Goal: Task Accomplishment & Management: Use online tool/utility

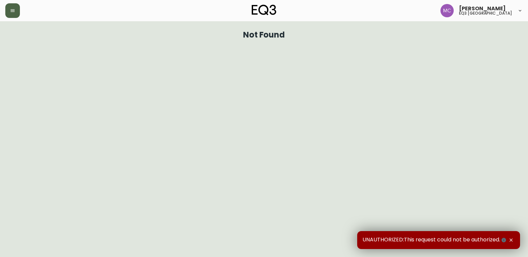
click at [8, 14] on button "button" at bounding box center [12, 10] width 15 height 15
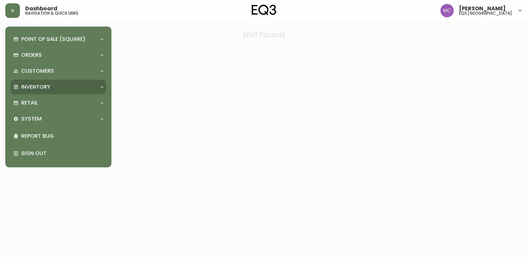
click at [40, 84] on p "Inventory" at bounding box center [35, 86] width 29 height 7
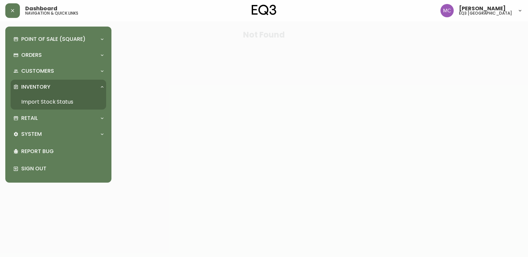
click at [40, 97] on link "Import Stock Status" at bounding box center [58, 101] width 95 height 15
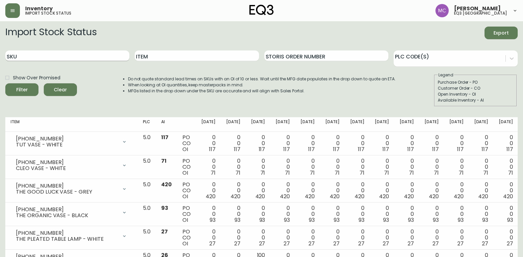
click at [59, 56] on input "SKU" at bounding box center [67, 55] width 124 height 11
paste input "[PHONE_NUMBER]"
click at [5, 83] on button "Filter" at bounding box center [21, 89] width 33 height 13
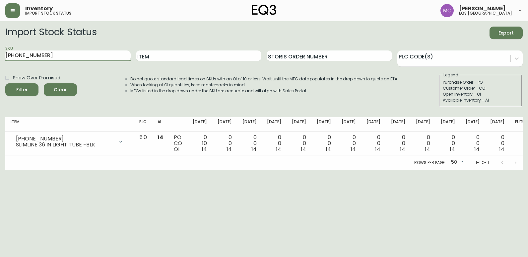
click at [0, 54] on html "Inventory import stock status [PERSON_NAME] eq3 [GEOGRAPHIC_DATA] Import Stock …" at bounding box center [264, 85] width 528 height 170
paste input "10"
type input "[PHONE_NUMBER]"
click at [5, 83] on button "Filter" at bounding box center [21, 89] width 33 height 13
